Goal: Find specific page/section: Find specific page/section

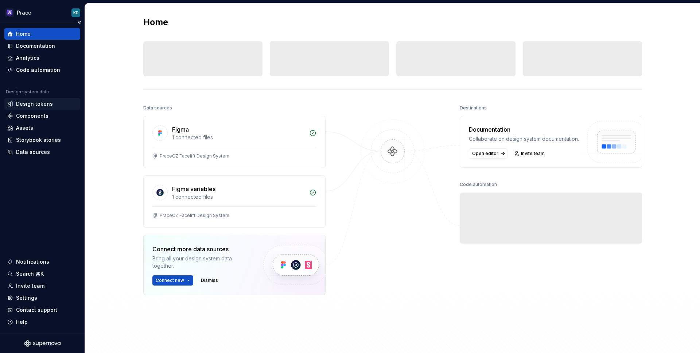
click at [26, 104] on div "Design tokens" at bounding box center [34, 103] width 37 height 7
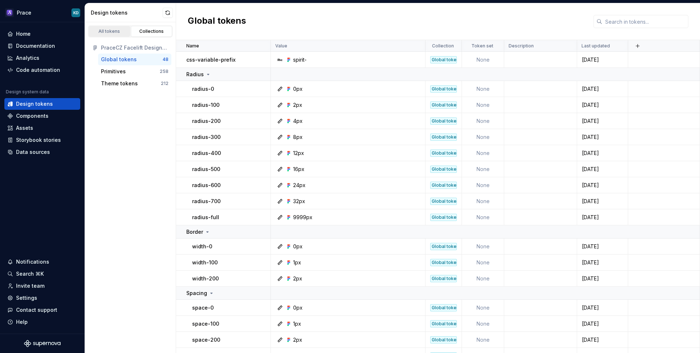
click at [115, 33] on div "All tokens" at bounding box center [109, 31] width 36 height 6
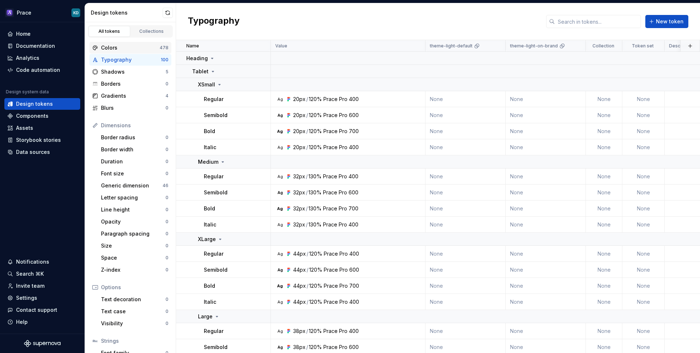
click at [128, 46] on div "Colors" at bounding box center [130, 47] width 59 height 7
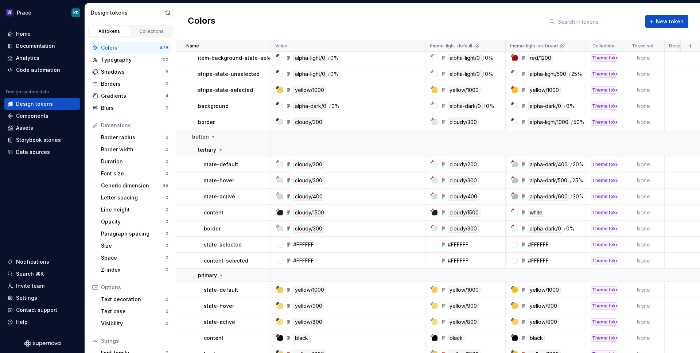
scroll to position [299, 0]
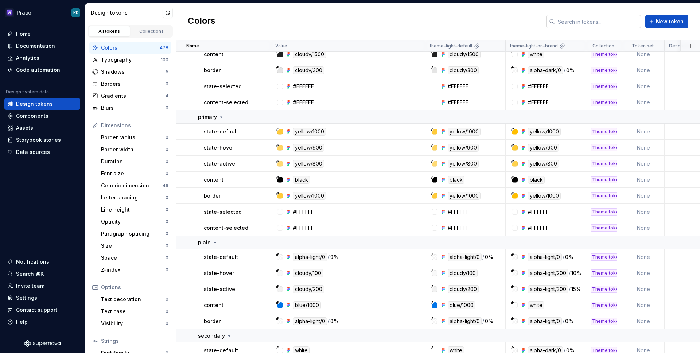
click at [611, 18] on input "text" at bounding box center [598, 21] width 86 height 13
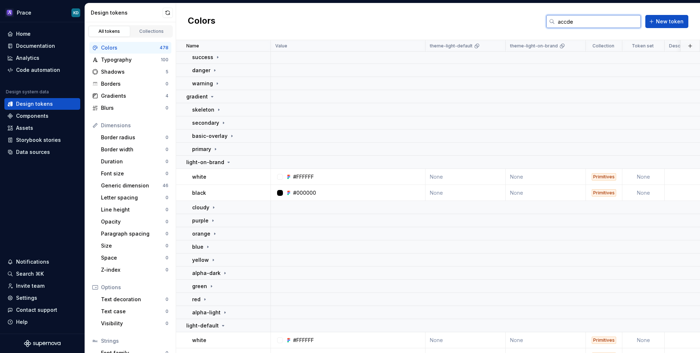
scroll to position [0, 0]
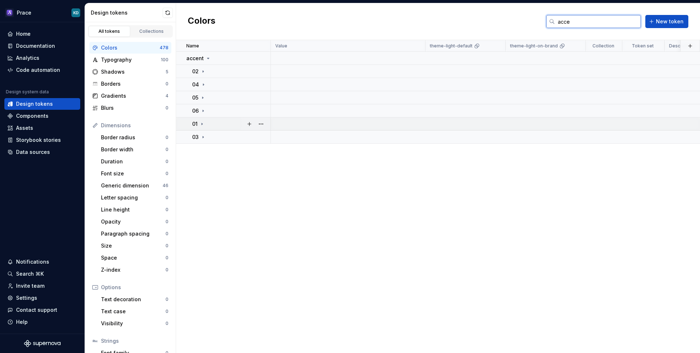
type input "acce"
click at [203, 123] on icon at bounding box center [202, 124] width 6 height 6
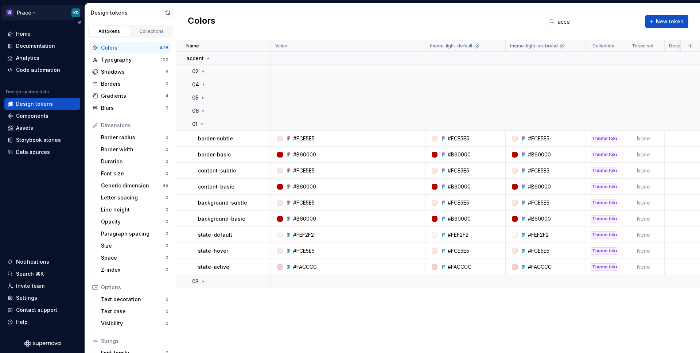
click at [30, 13] on html "Prace KD Home Documentation Analytics Code automation Design system data Design…" at bounding box center [350, 176] width 700 height 353
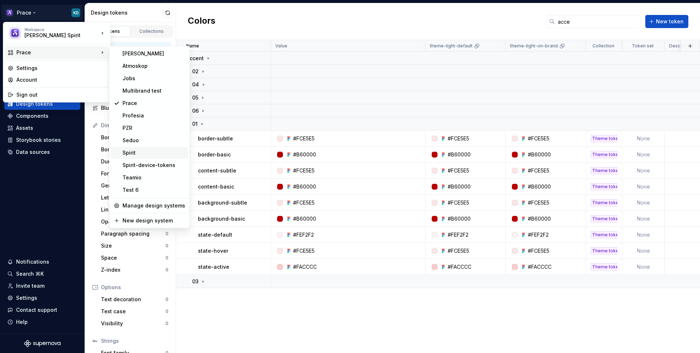
click at [143, 150] on div "Spirit" at bounding box center [154, 152] width 63 height 7
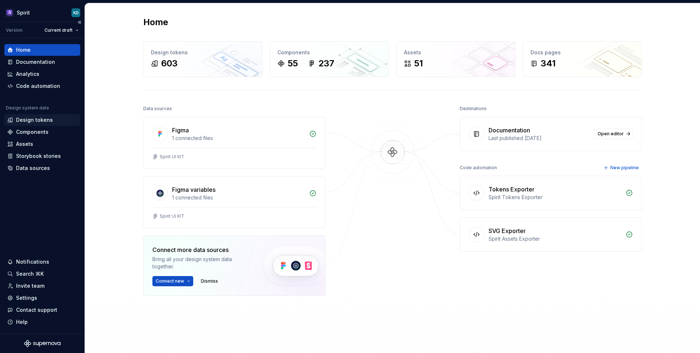
click at [27, 120] on div "Design tokens" at bounding box center [34, 119] width 37 height 7
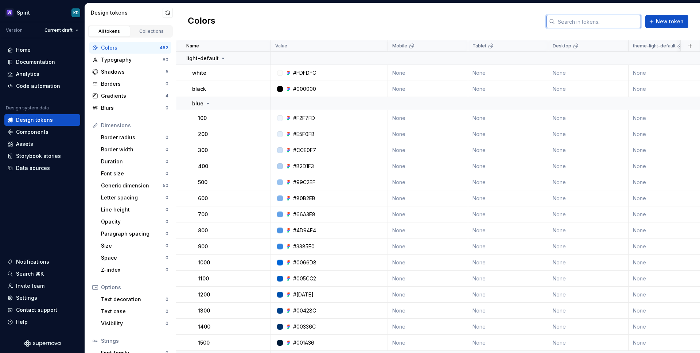
click at [586, 24] on input "text" at bounding box center [598, 21] width 86 height 13
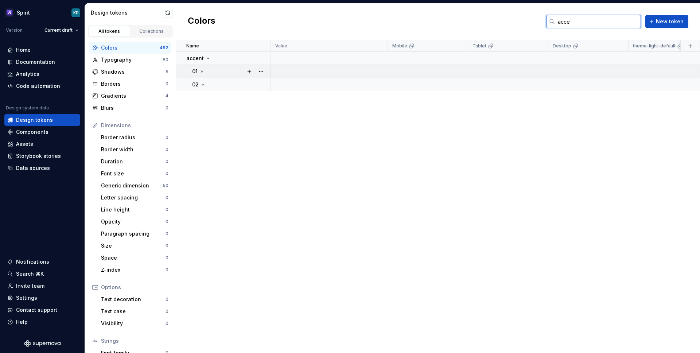
type input "acce"
click at [198, 74] on div "01" at bounding box center [198, 71] width 13 height 7
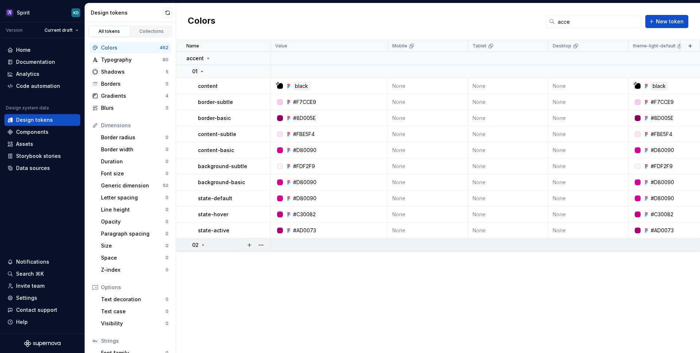
click at [205, 246] on icon at bounding box center [203, 245] width 6 height 6
